Goal: Transaction & Acquisition: Purchase product/service

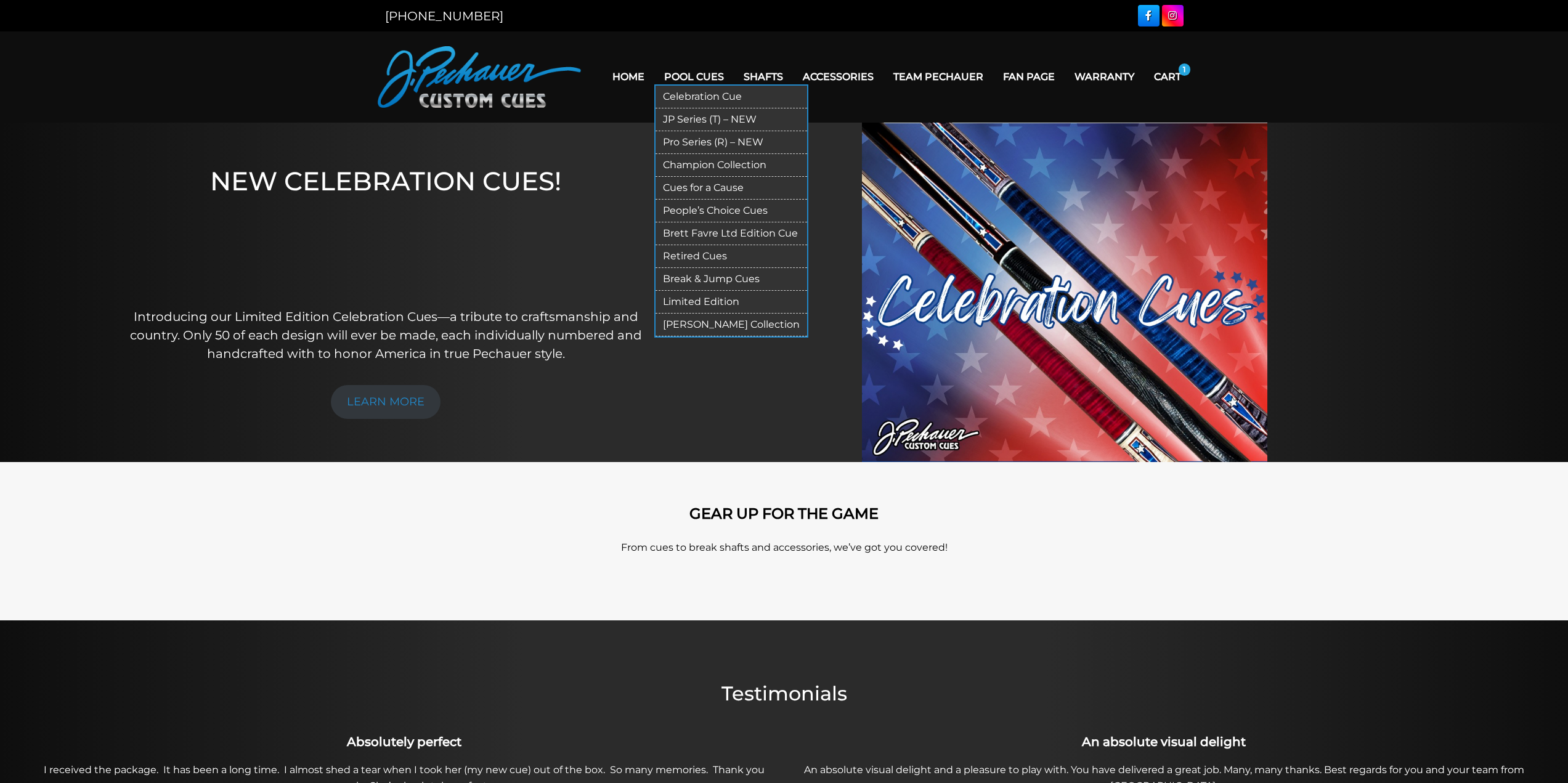
click at [697, 143] on link "Pro Series (R) – NEW" at bounding box center [731, 143] width 152 height 23
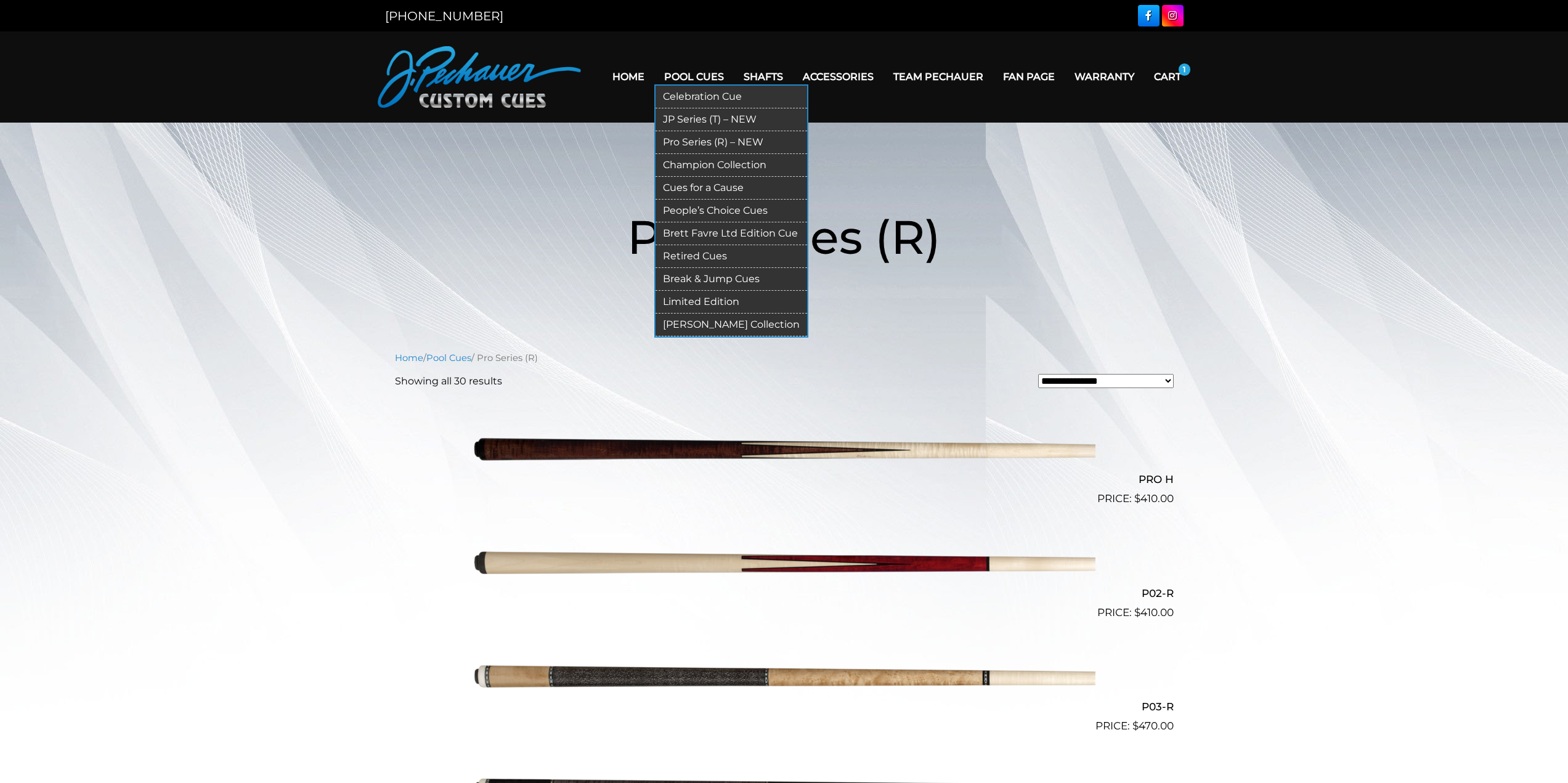
click at [703, 117] on link "JP Series (T) – NEW" at bounding box center [731, 120] width 152 height 23
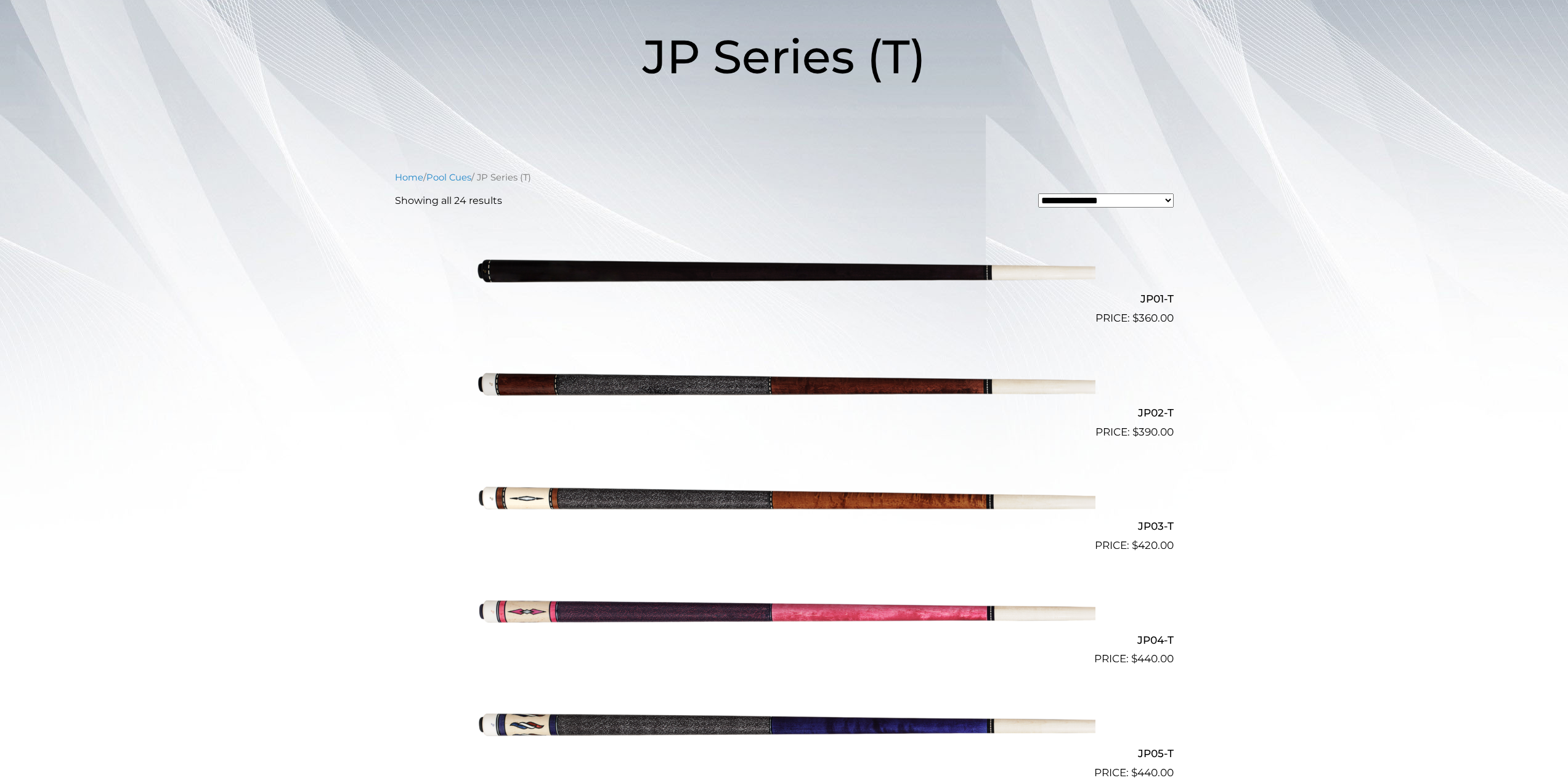
scroll to position [185, 0]
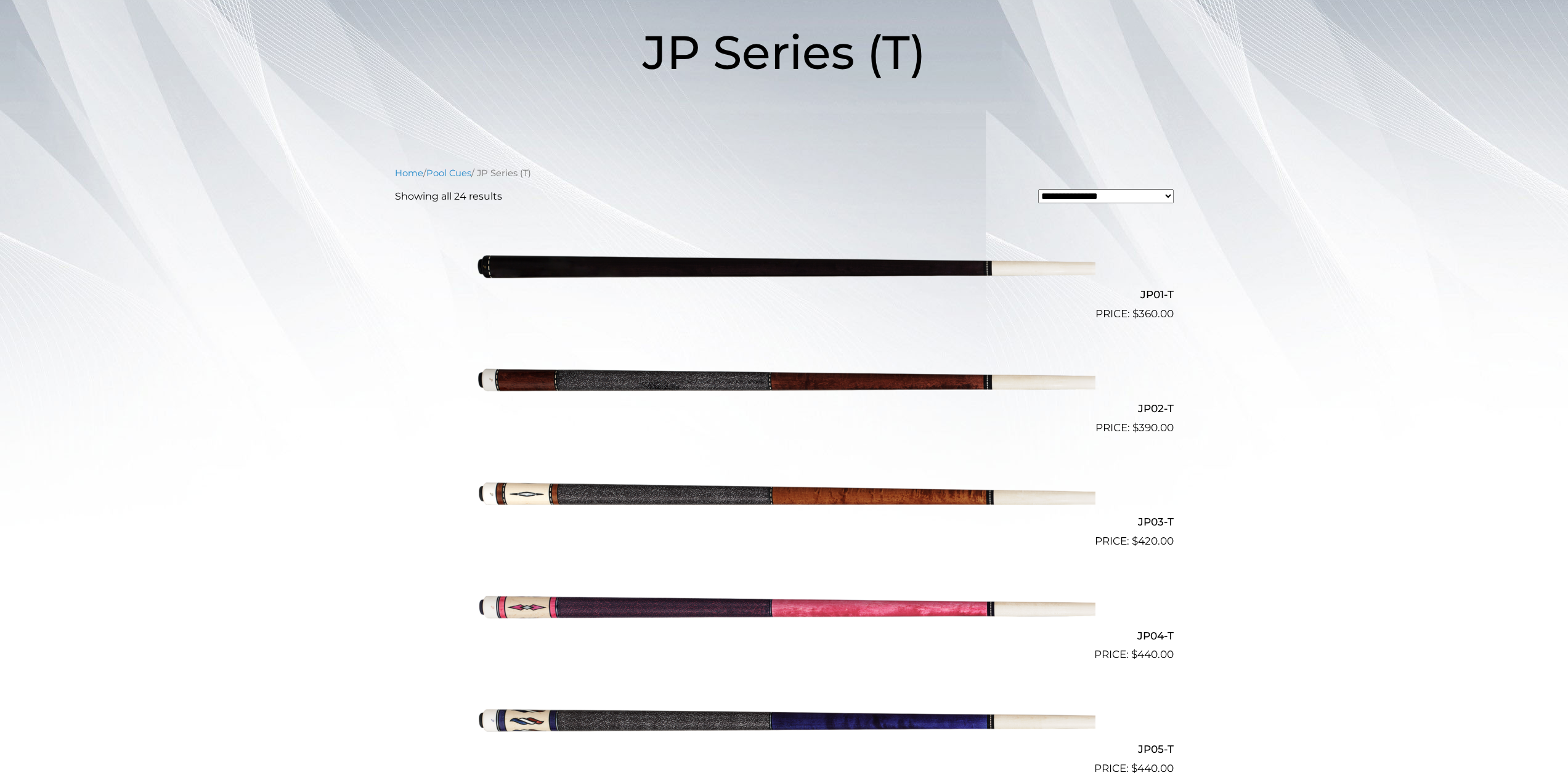
click at [721, 280] on img at bounding box center [784, 265] width 622 height 103
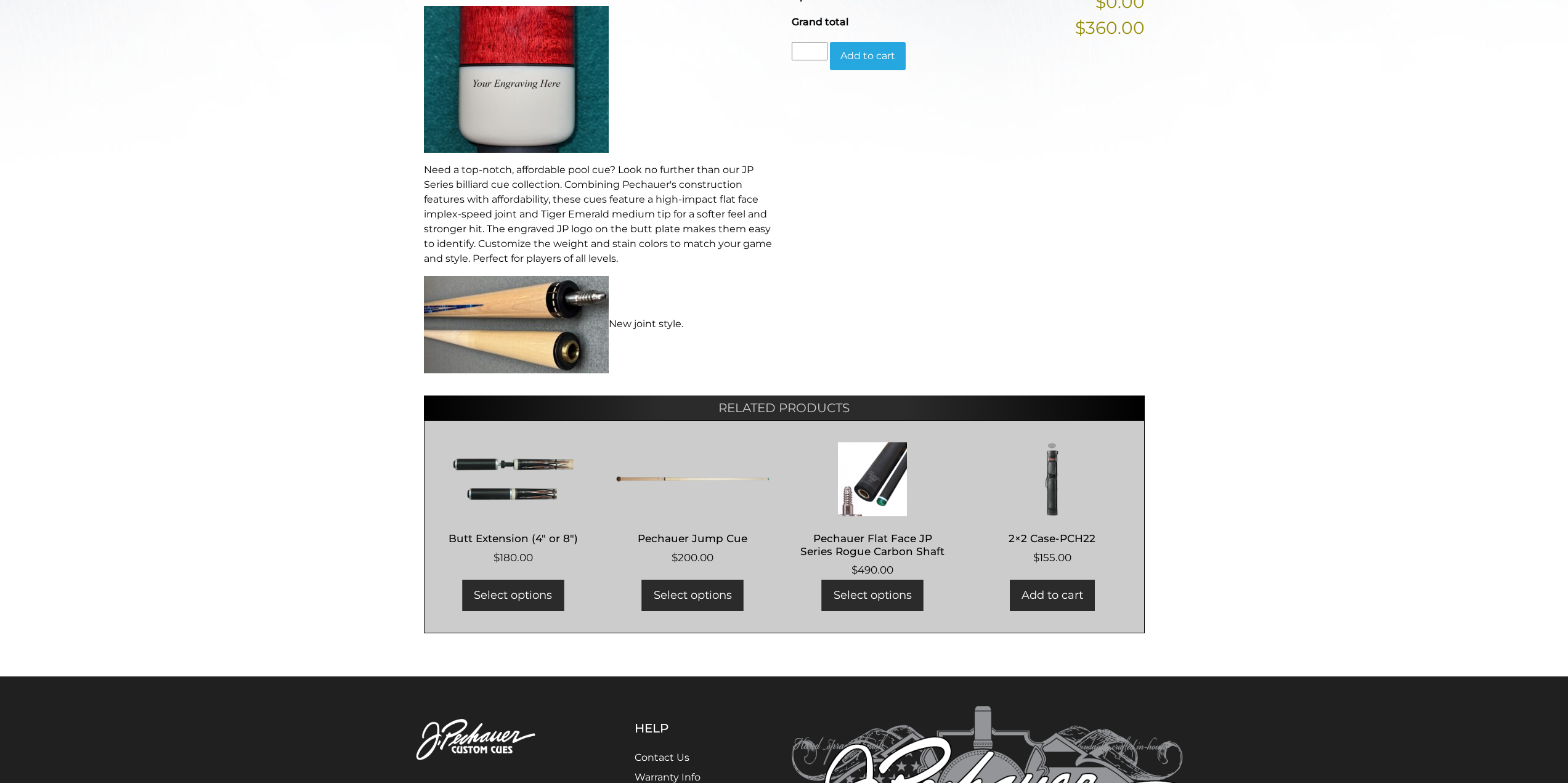
scroll to position [722, 0]
